Goal: Information Seeking & Learning: Learn about a topic

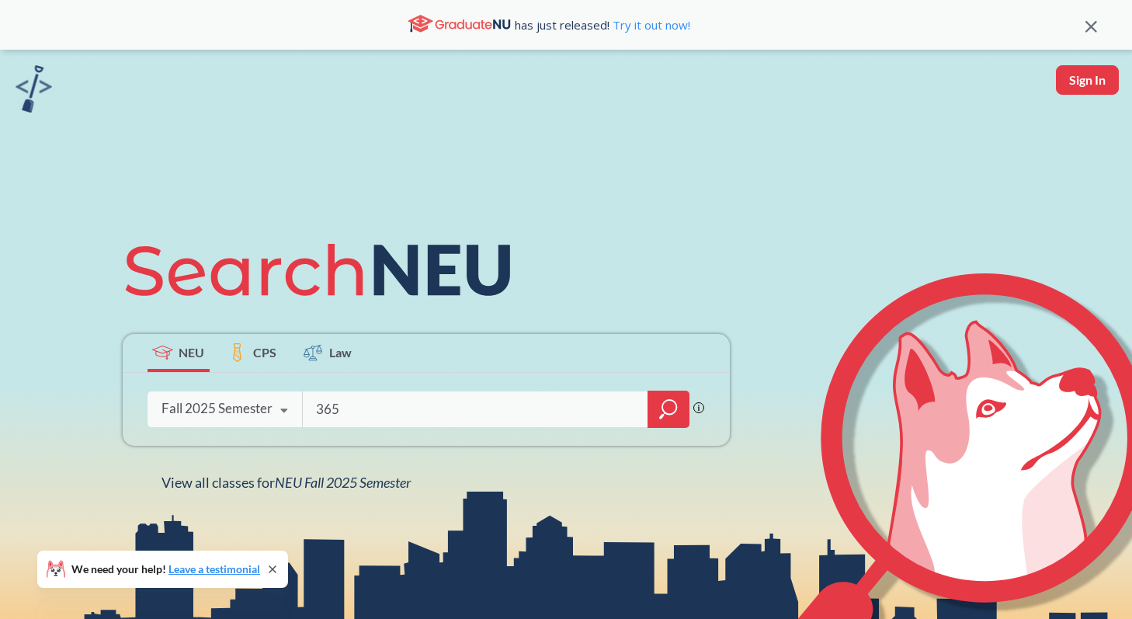
type input "3650"
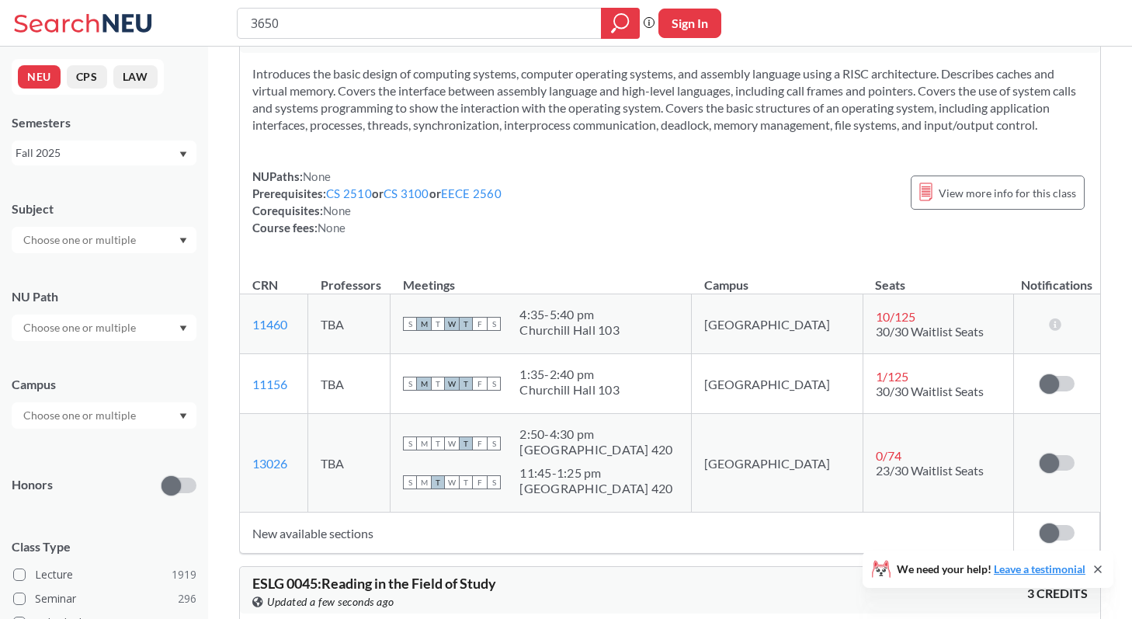
scroll to position [386, 0]
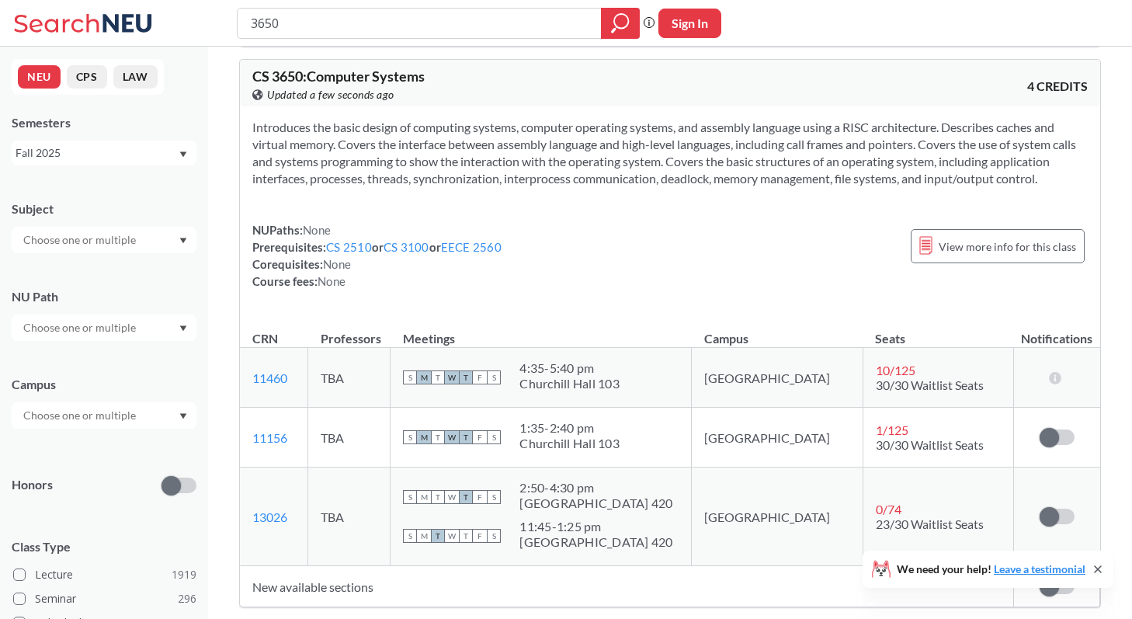
click at [398, 78] on span "CS 3650 : Computer Systems" at bounding box center [338, 76] width 172 height 17
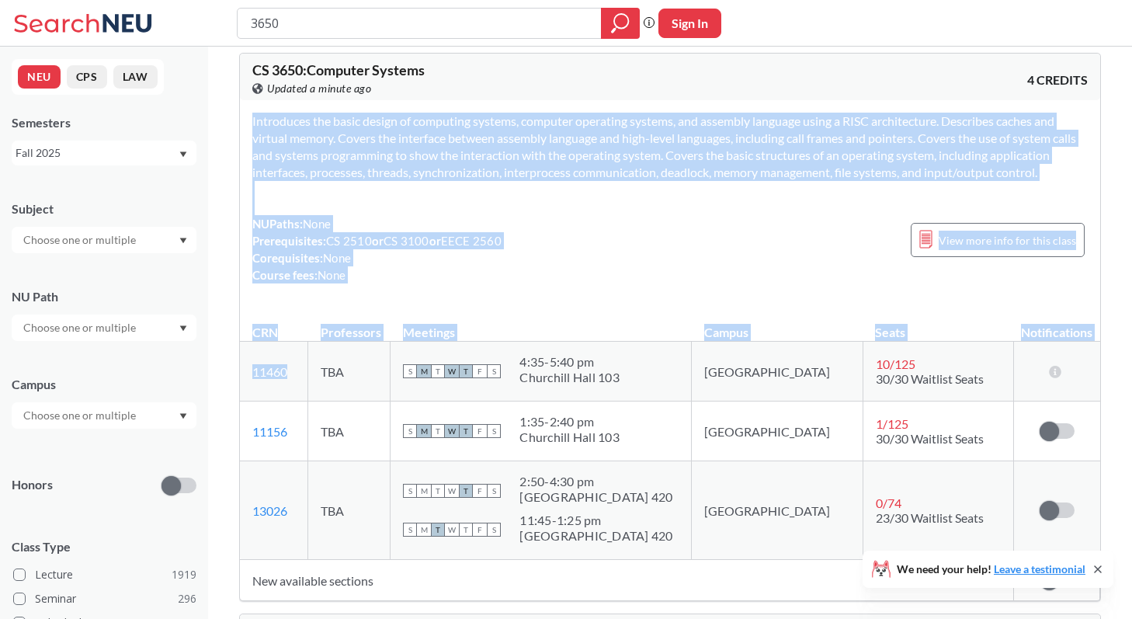
drag, startPoint x: 303, startPoint y: 367, endPoint x: 229, endPoint y: 368, distance: 73.8
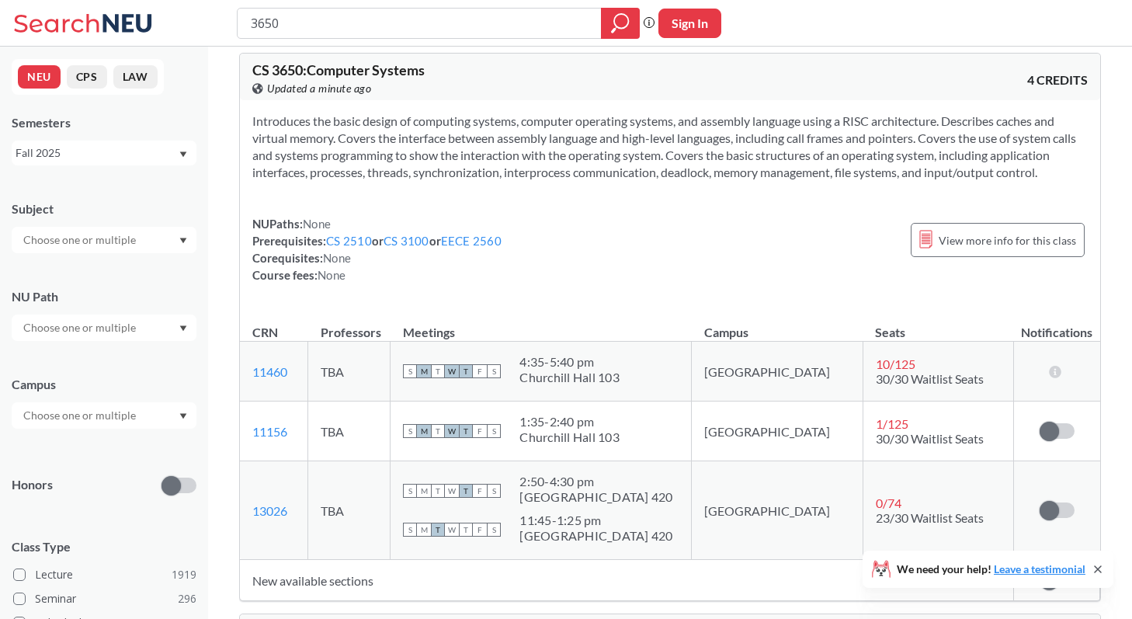
click at [850, 224] on div "NUPaths: None Prerequisites: CS 2510 or CS 3100 or EECE 2560 Corequisites: None…" at bounding box center [670, 249] width 836 height 68
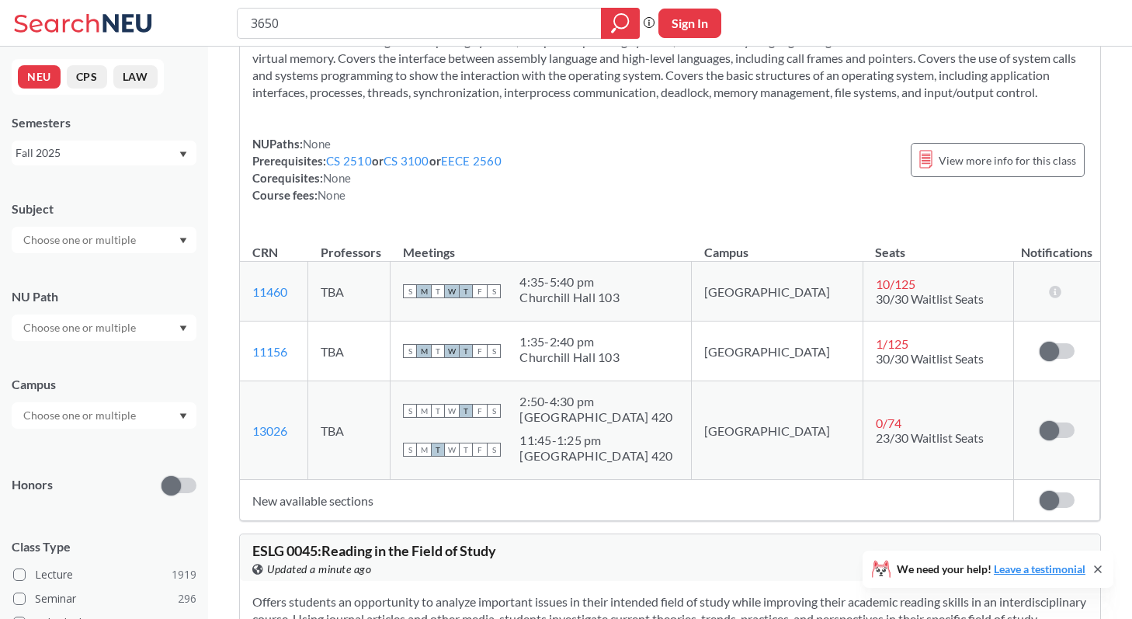
scroll to position [478, 0]
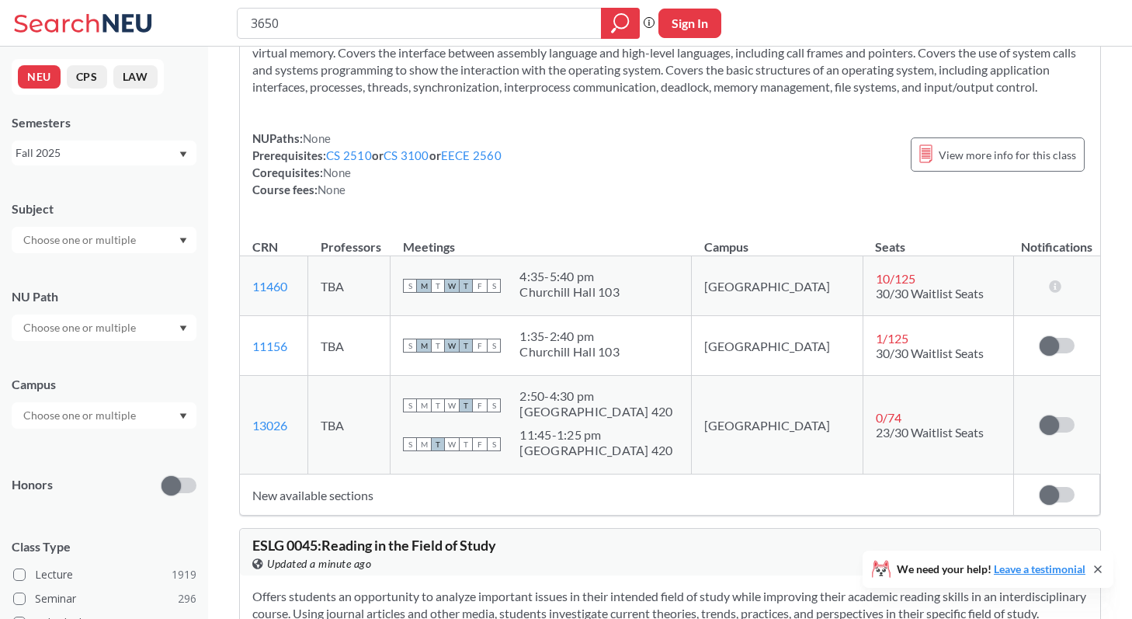
click at [1041, 497] on span at bounding box center [1049, 494] width 19 height 19
click at [1040, 487] on input "checkbox" at bounding box center [1040, 487] width 0 height 0
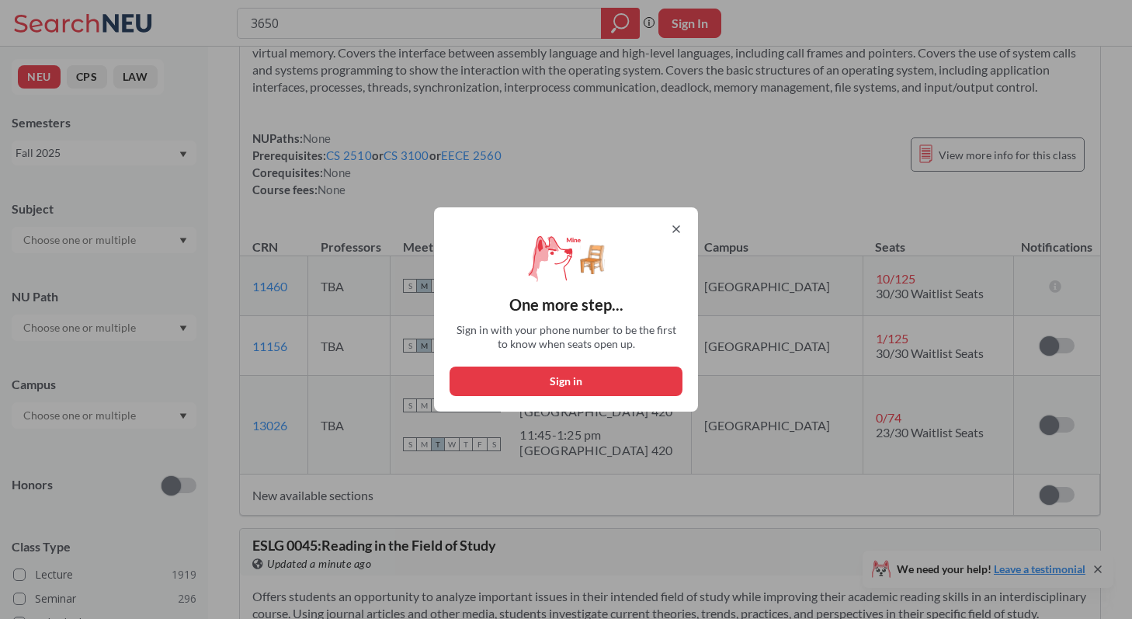
click at [948, 435] on div "One more step... Sign in with your phone number to be the first to know when se…" at bounding box center [566, 309] width 1132 height 619
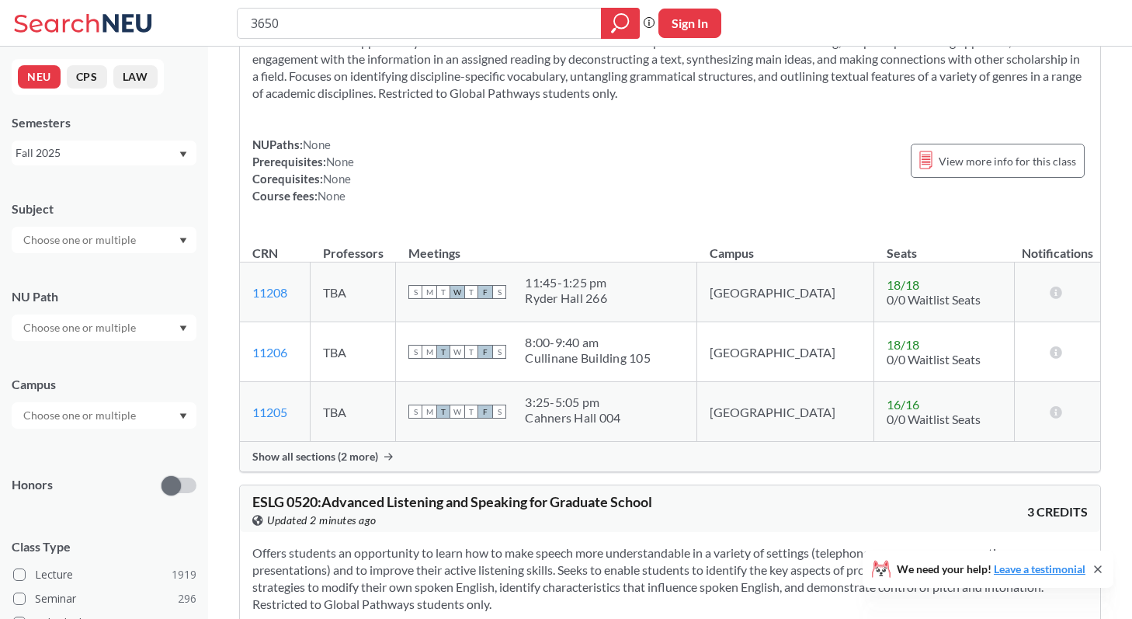
scroll to position [3995, 0]
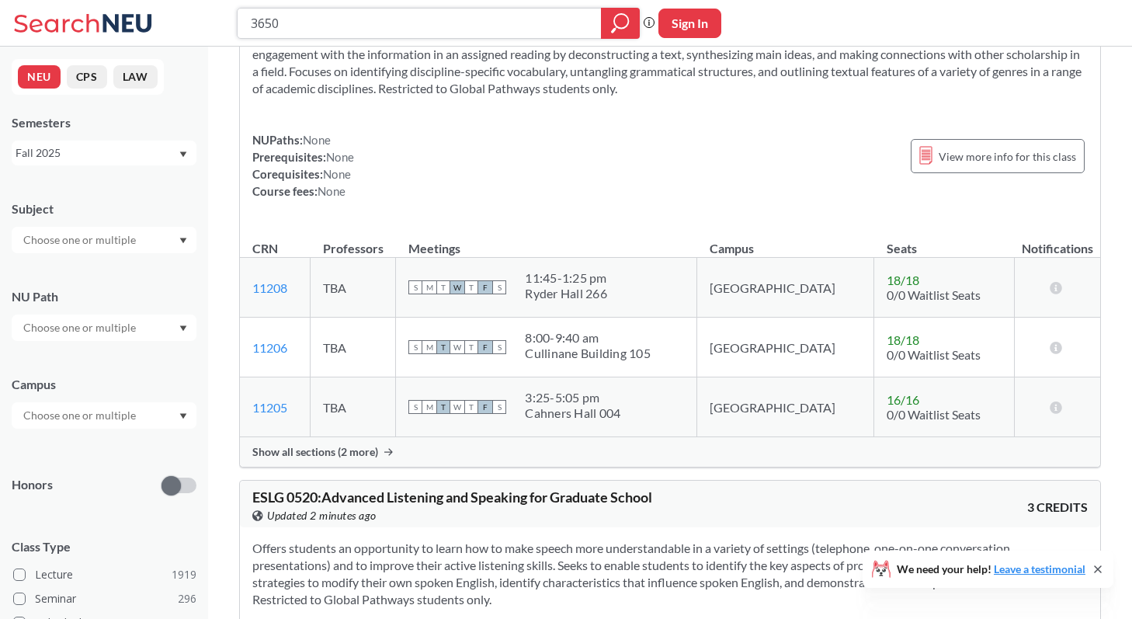
click at [509, 23] on input "3650" at bounding box center [419, 23] width 341 height 26
